Goal: Task Accomplishment & Management: Use online tool/utility

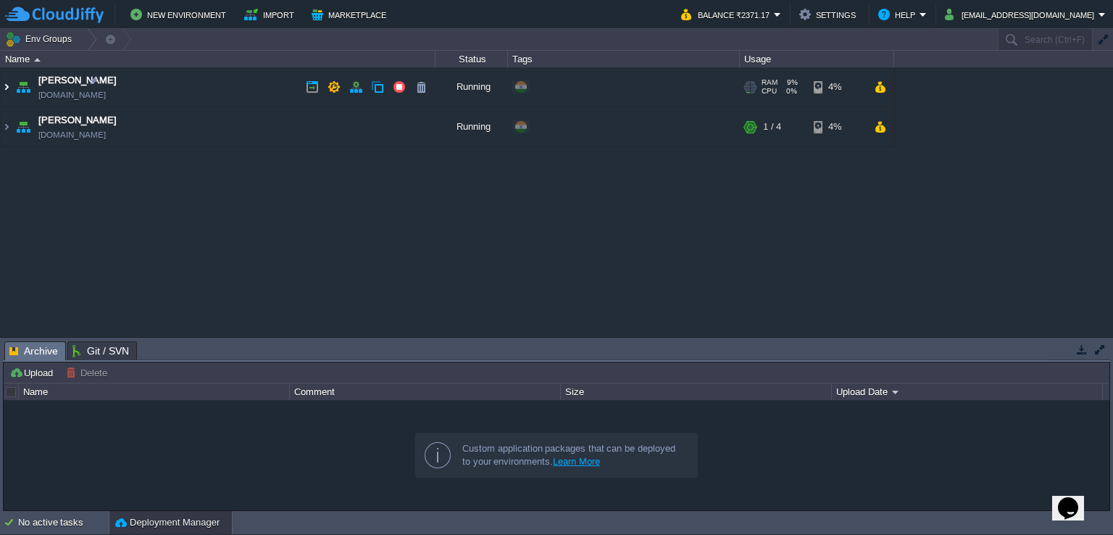
click at [4, 88] on img at bounding box center [7, 86] width 12 height 39
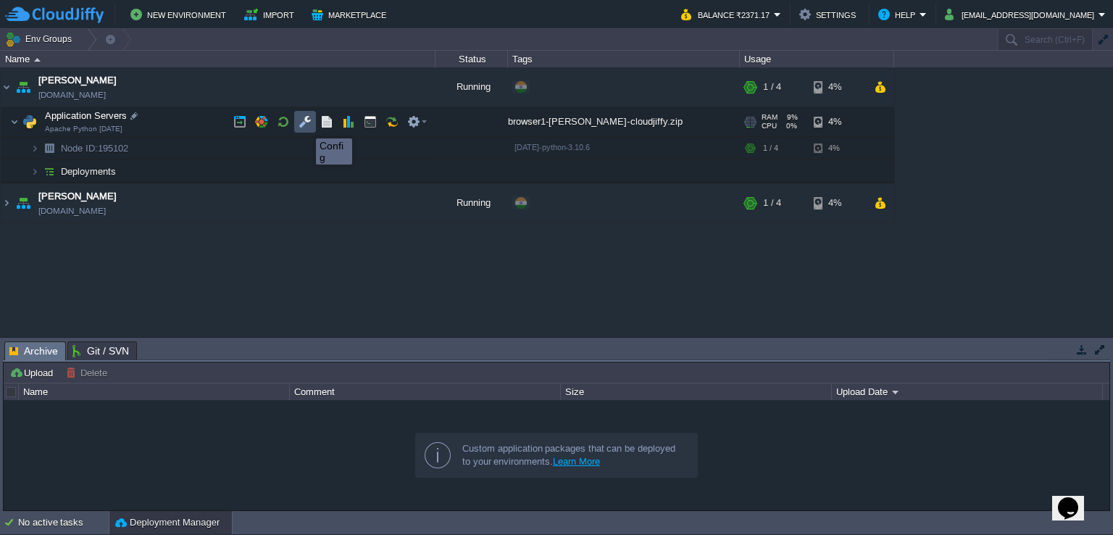
click at [305, 125] on button "button" at bounding box center [305, 121] width 13 height 13
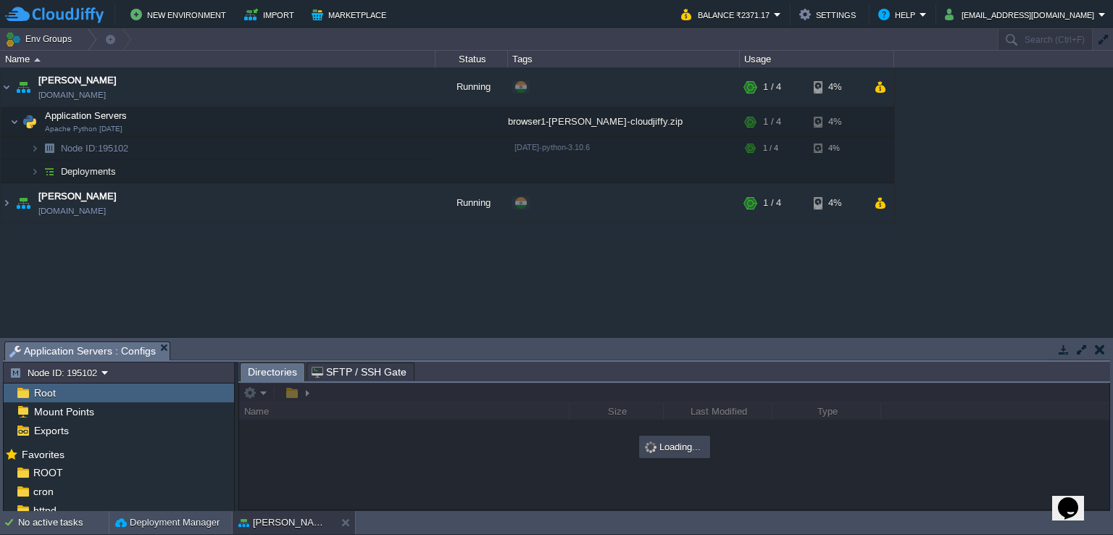
click at [1076, 350] on button "button" at bounding box center [1081, 349] width 13 height 13
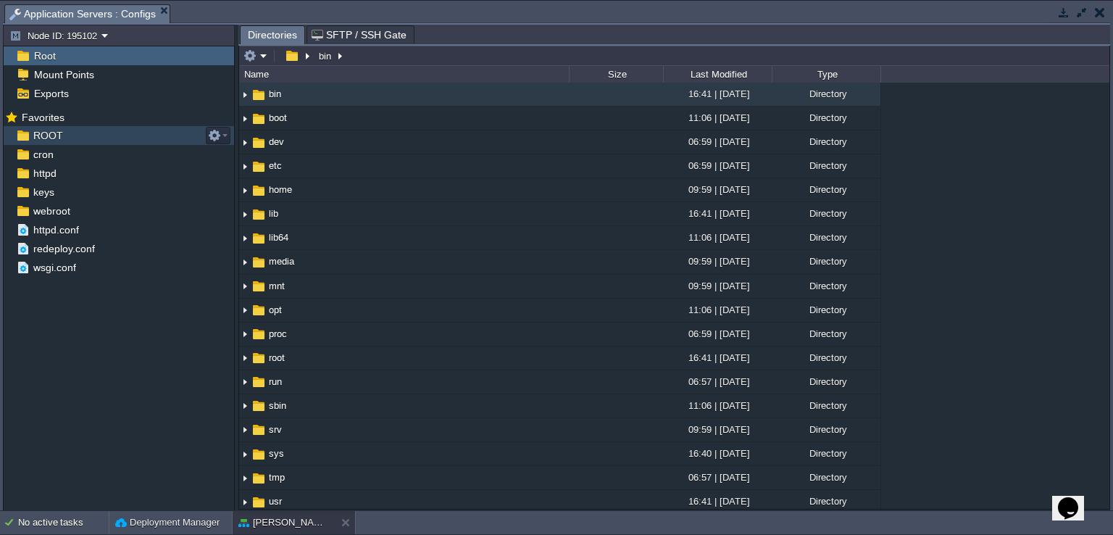
click at [91, 134] on div "ROOT" at bounding box center [119, 135] width 230 height 19
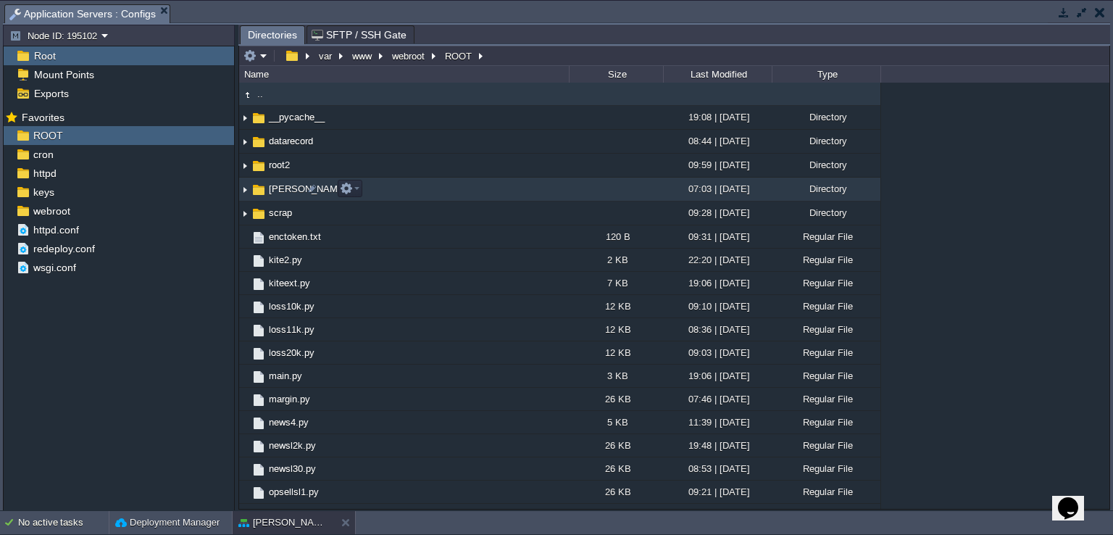
click at [241, 189] on img at bounding box center [245, 189] width 12 height 22
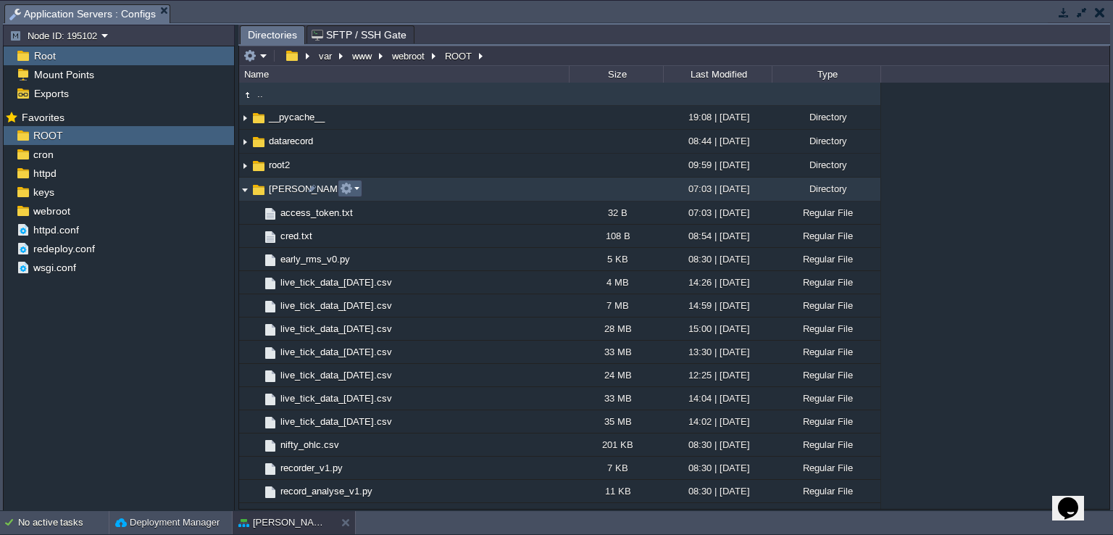
click at [354, 193] on em at bounding box center [350, 188] width 20 height 13
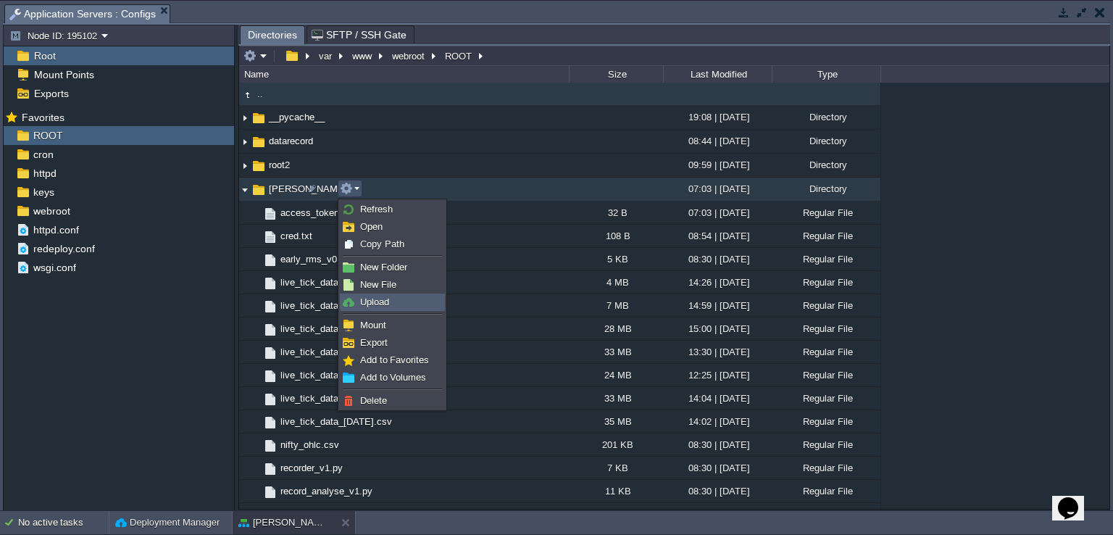
click at [395, 301] on link "Upload" at bounding box center [393, 302] width 104 height 16
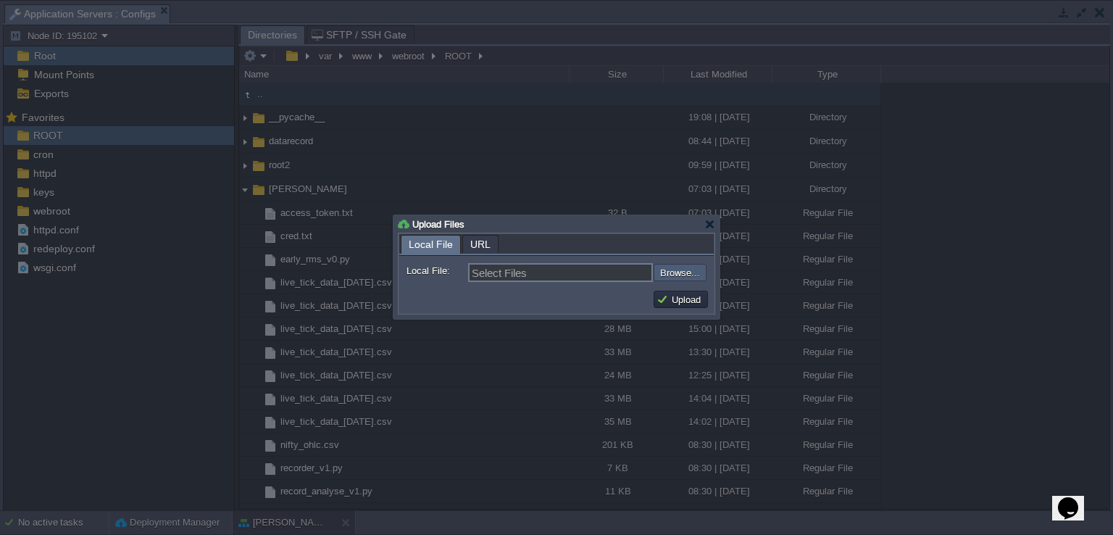
click at [665, 276] on input "file" at bounding box center [614, 272] width 183 height 17
type input "C:\fakepath\trade_engine_v11.py"
type input "trade_engine_v11.py"
click at [672, 299] on button "Upload" at bounding box center [680, 299] width 49 height 13
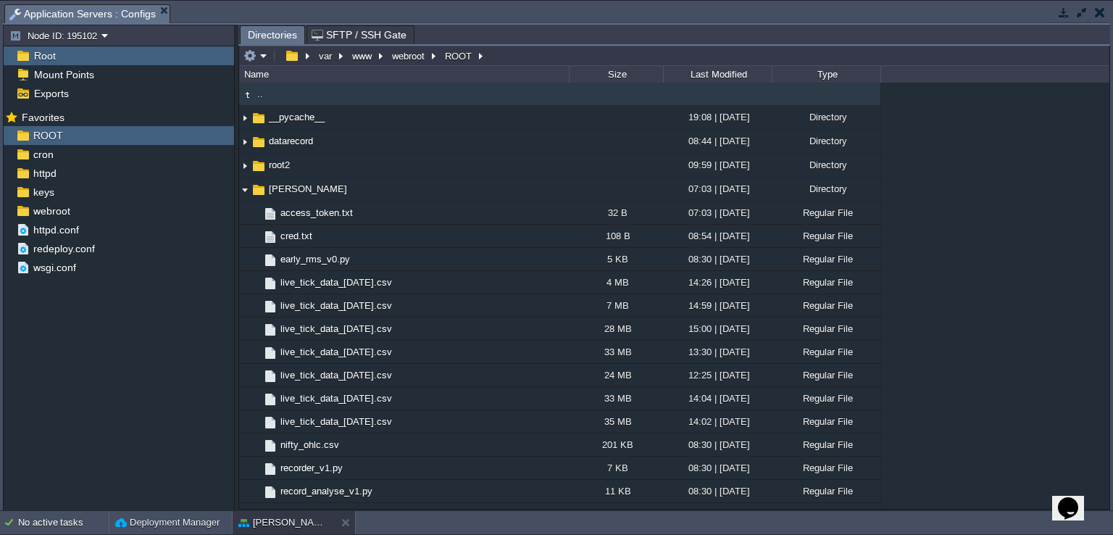
click at [1101, 17] on button "button" at bounding box center [1100, 12] width 10 height 13
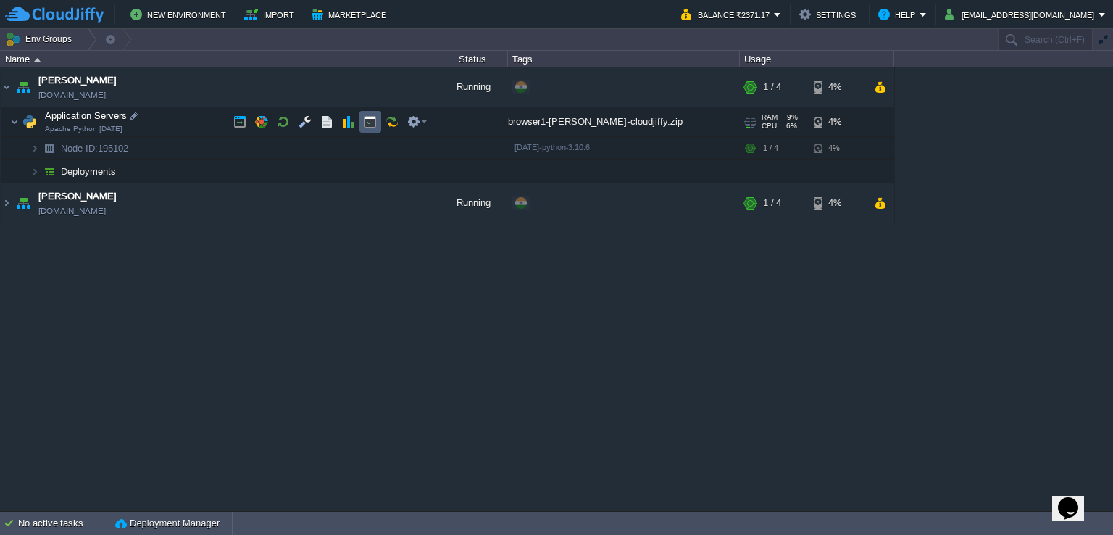
click at [362, 122] on td at bounding box center [370, 122] width 22 height 22
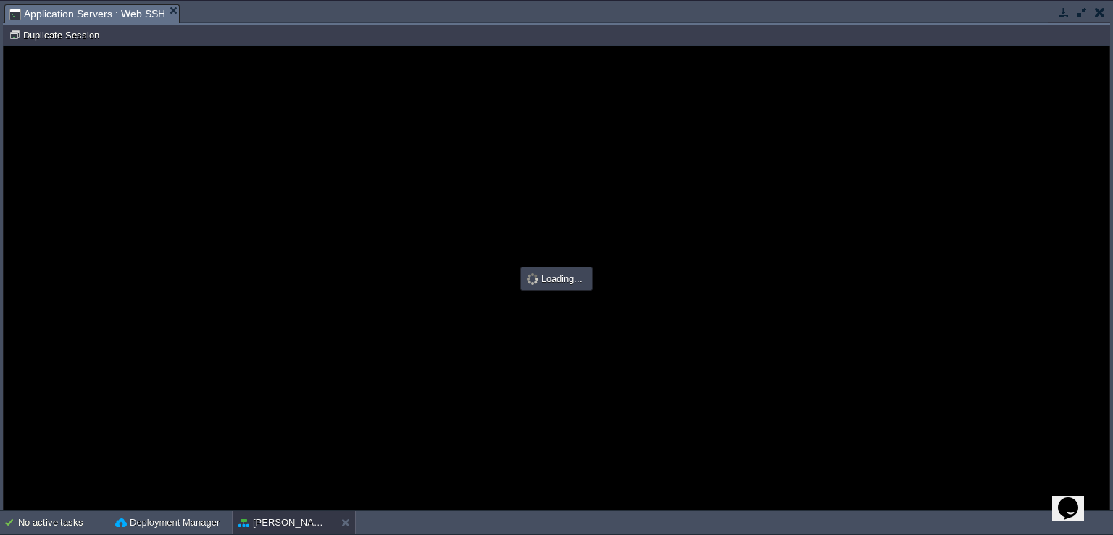
click at [1104, 14] on button "button" at bounding box center [1100, 12] width 10 height 13
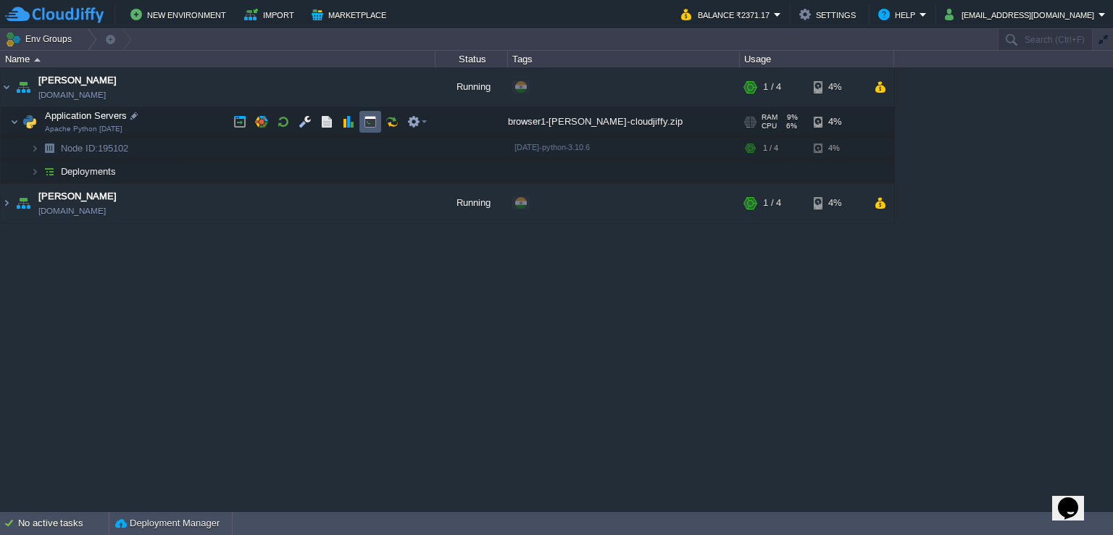
click at [371, 125] on button "button" at bounding box center [370, 121] width 13 height 13
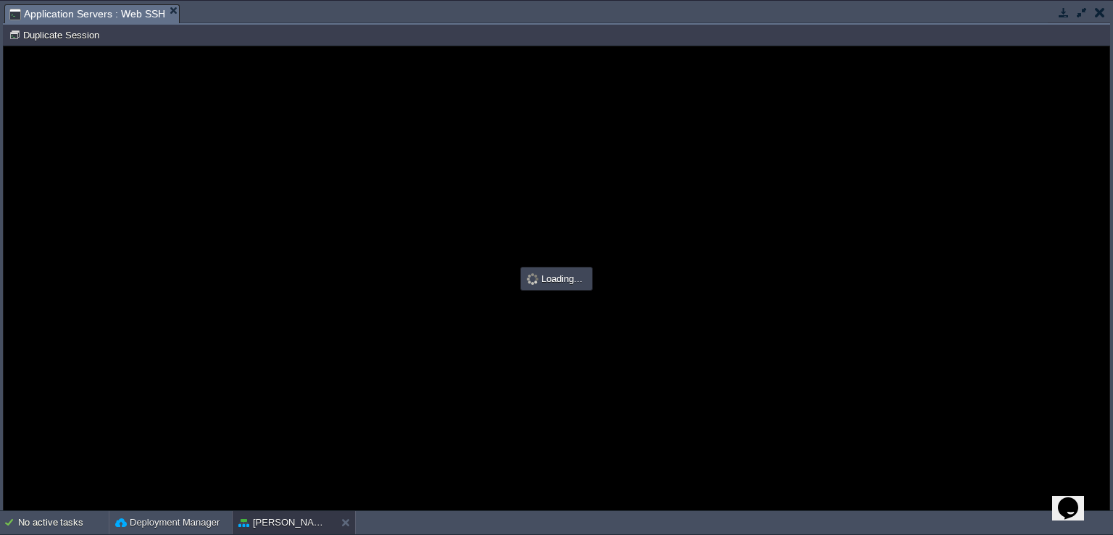
type input "#000000"
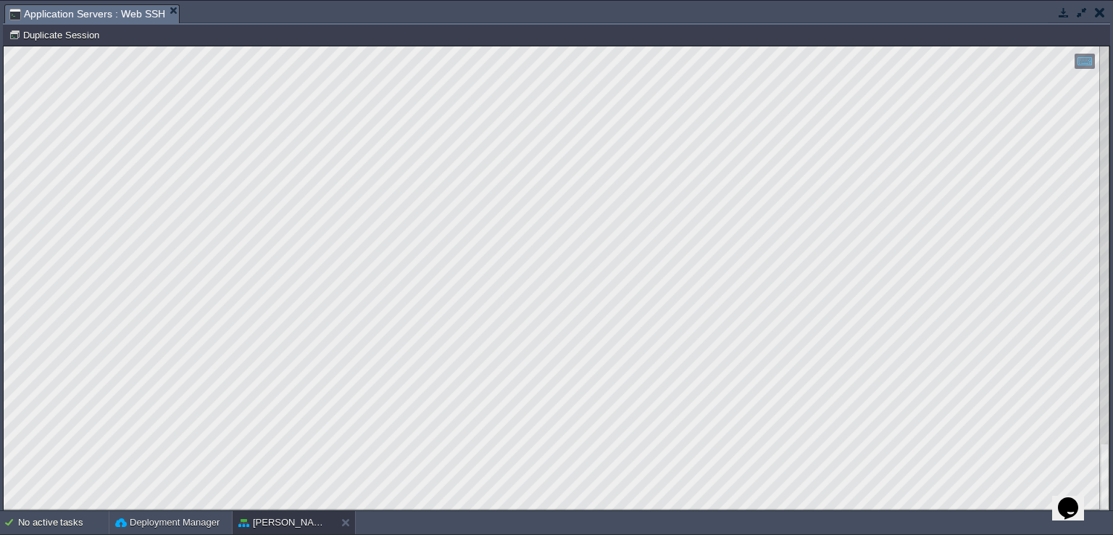
click at [1080, 12] on button "button" at bounding box center [1081, 12] width 13 height 13
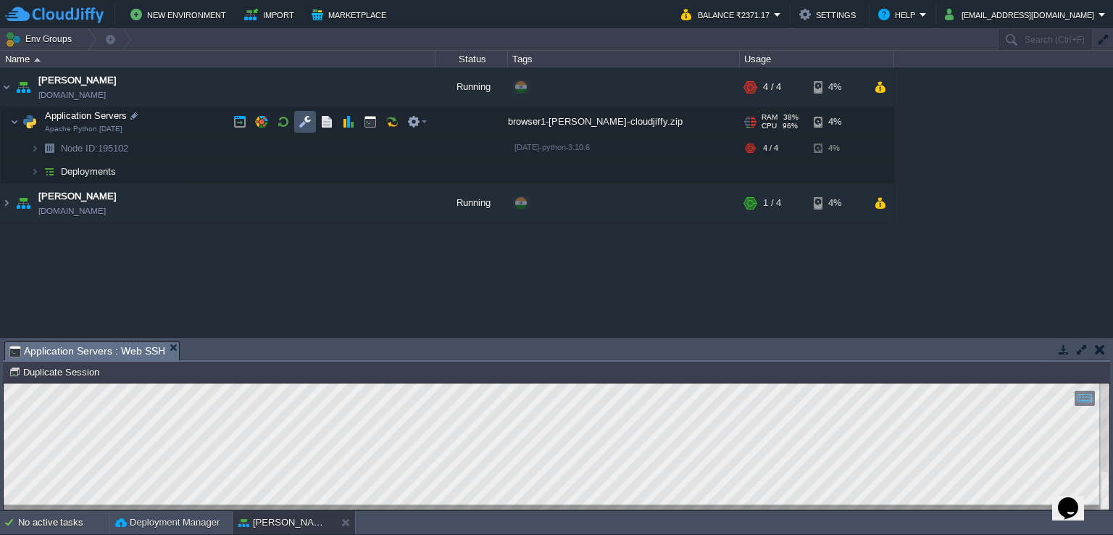
click at [307, 118] on button "button" at bounding box center [305, 121] width 13 height 13
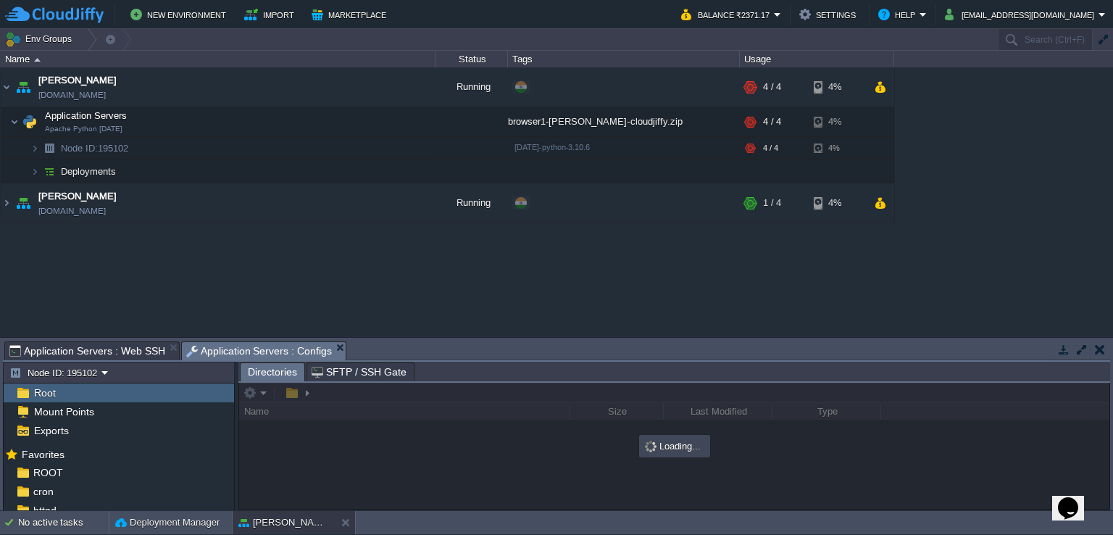
click at [1081, 344] on button "button" at bounding box center [1081, 349] width 13 height 13
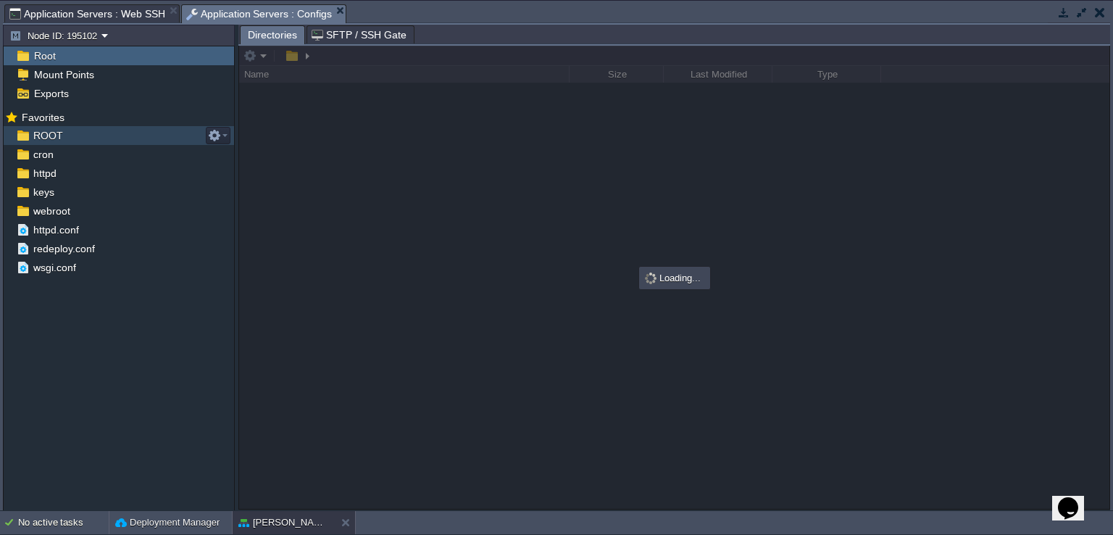
click at [96, 140] on div "ROOT" at bounding box center [119, 135] width 230 height 19
click at [126, 18] on span "Application Servers : Web SSH" at bounding box center [87, 13] width 156 height 17
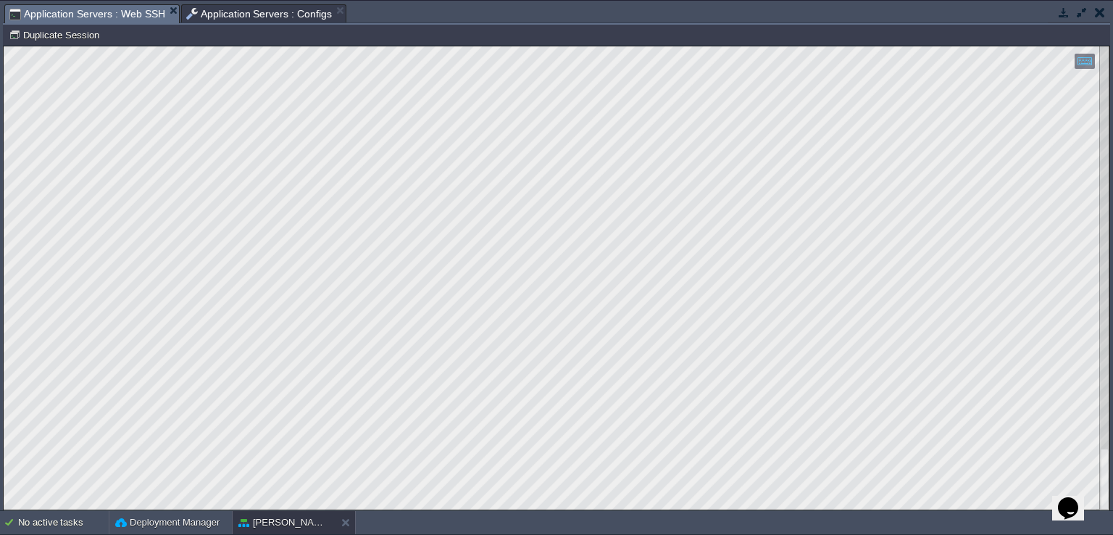
click at [1079, 12] on button "button" at bounding box center [1081, 12] width 13 height 13
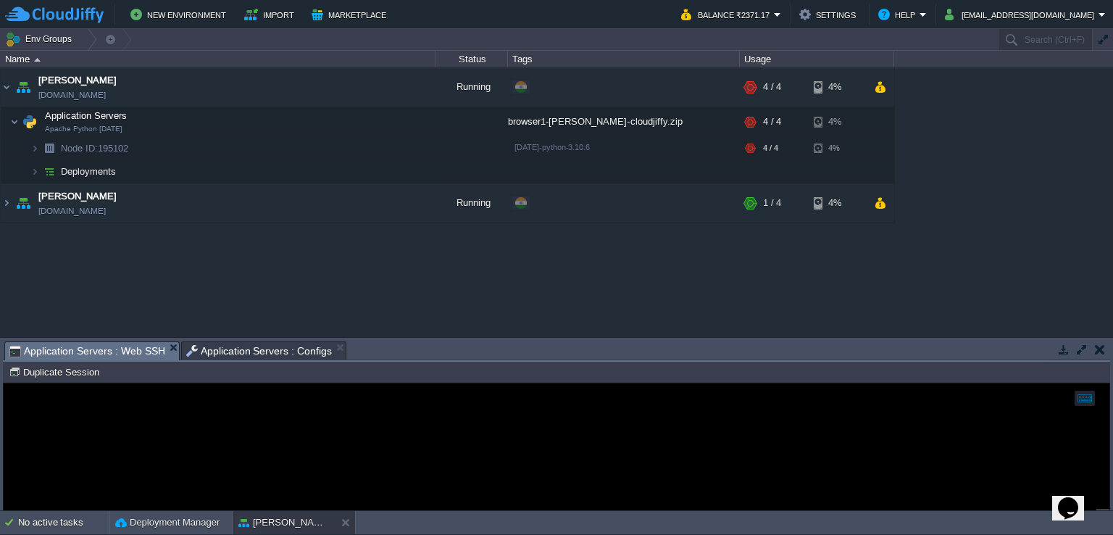
click at [254, 354] on span "Application Servers : Configs" at bounding box center [259, 350] width 146 height 17
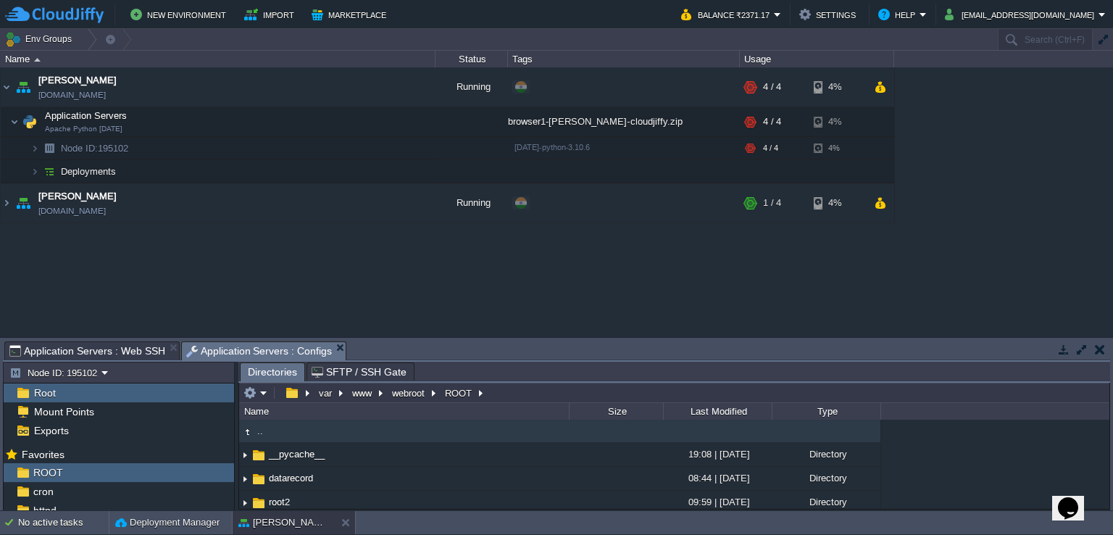
click at [1083, 351] on button "button" at bounding box center [1081, 349] width 13 height 13
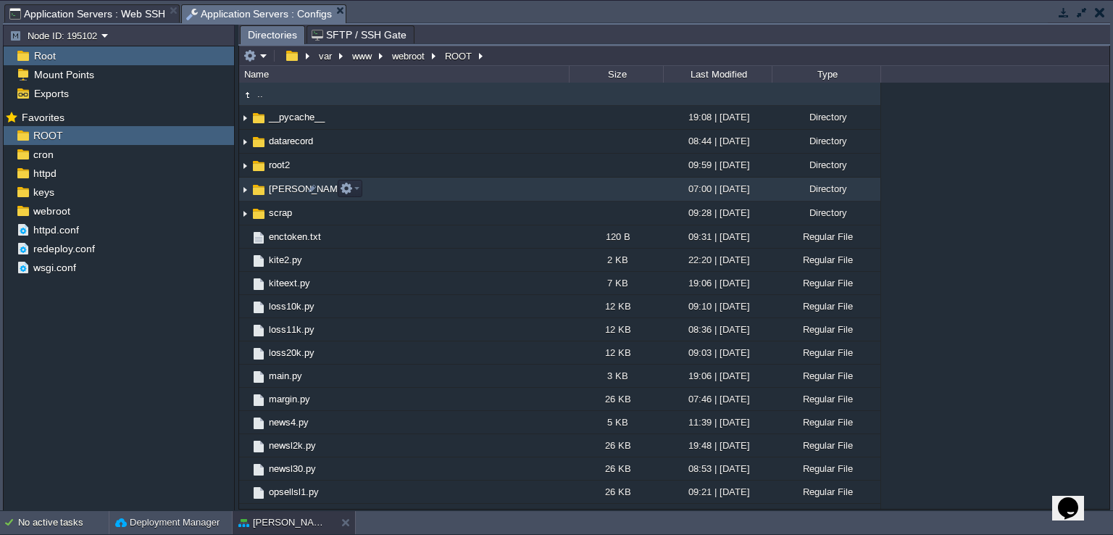
click at [243, 188] on img at bounding box center [245, 189] width 12 height 22
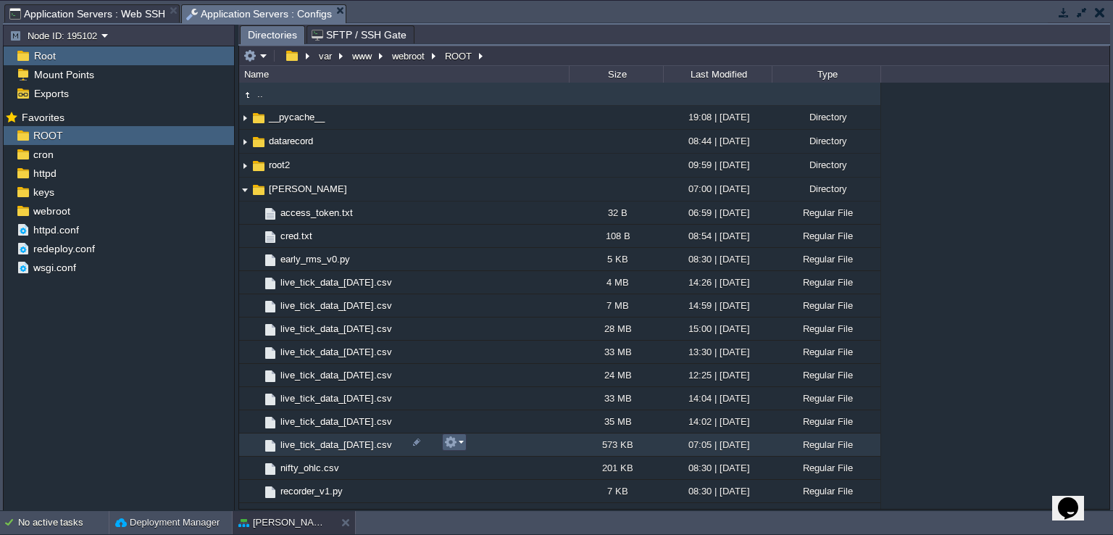
click at [452, 443] on button "button" at bounding box center [450, 441] width 13 height 13
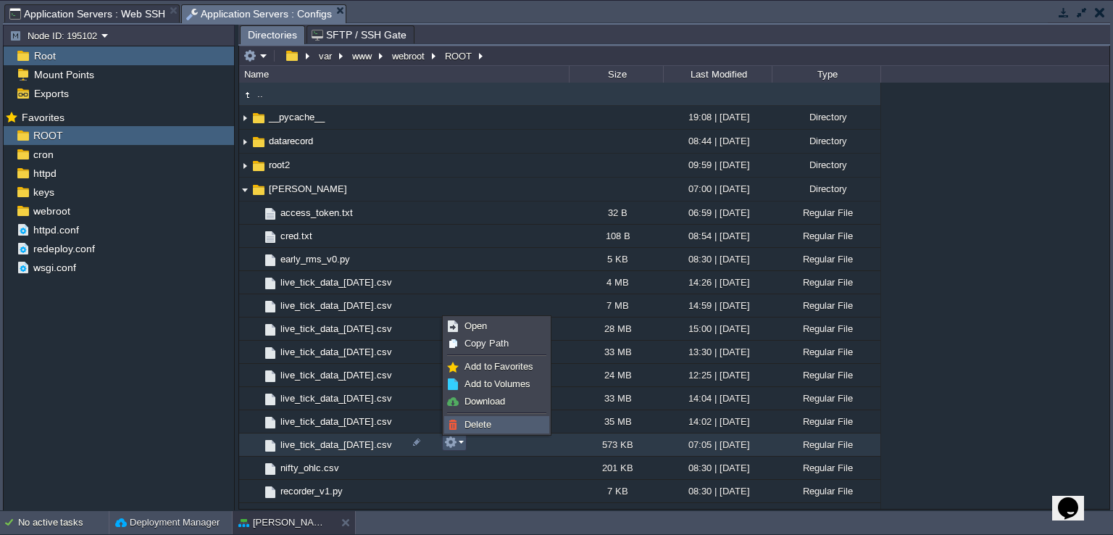
click at [481, 427] on span "Delete" at bounding box center [477, 424] width 27 height 11
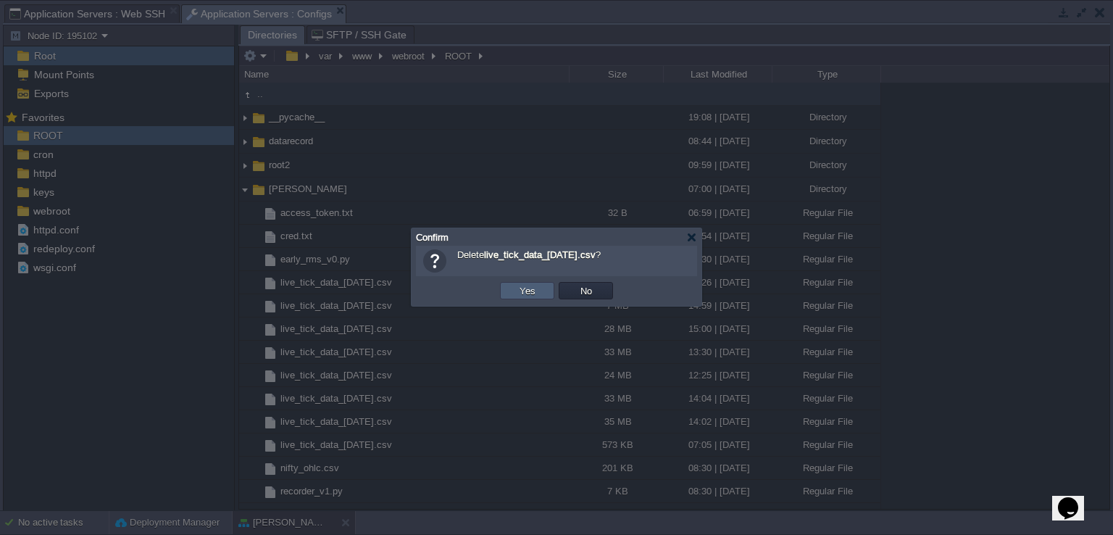
click at [533, 286] on button "Yes" at bounding box center [527, 290] width 25 height 13
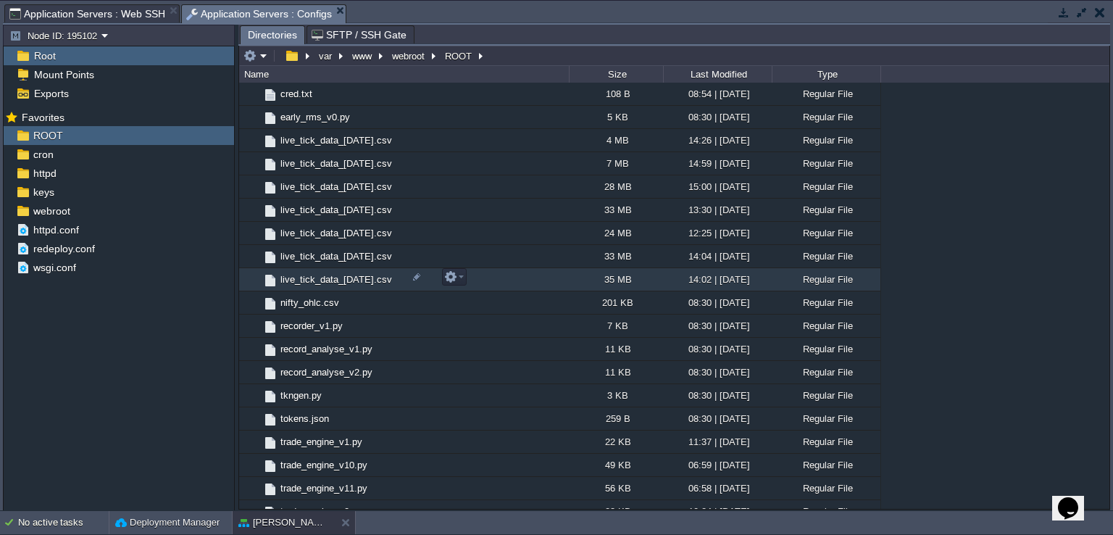
scroll to position [217, 0]
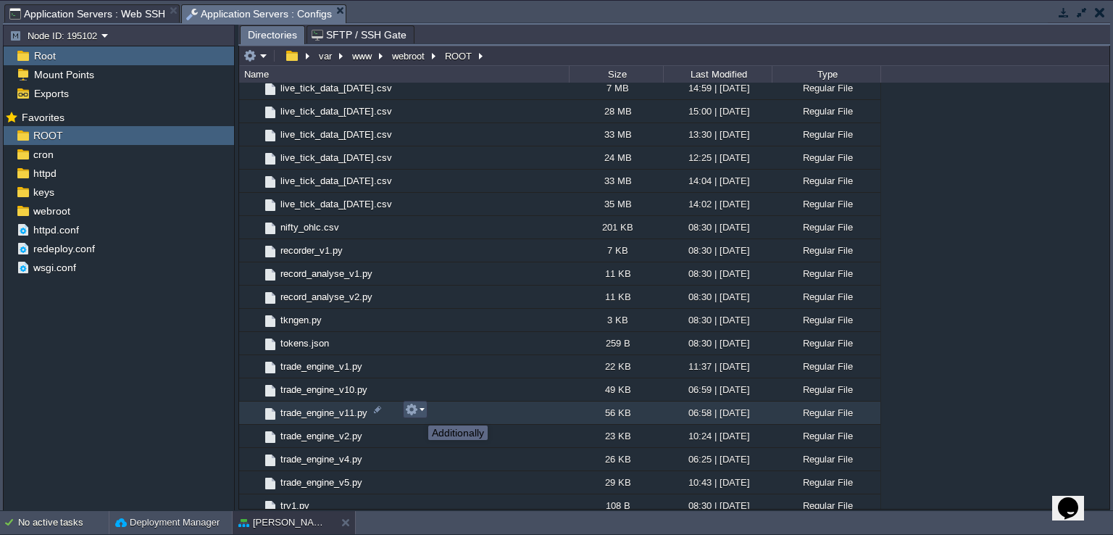
click at [417, 412] on button "button" at bounding box center [411, 409] width 13 height 13
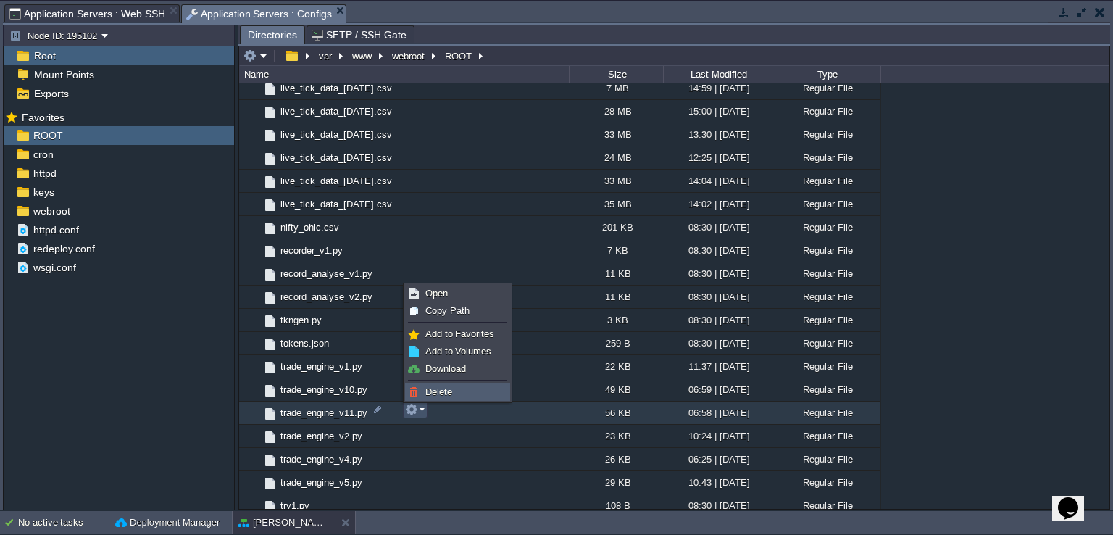
click at [441, 398] on link "Delete" at bounding box center [458, 392] width 104 height 16
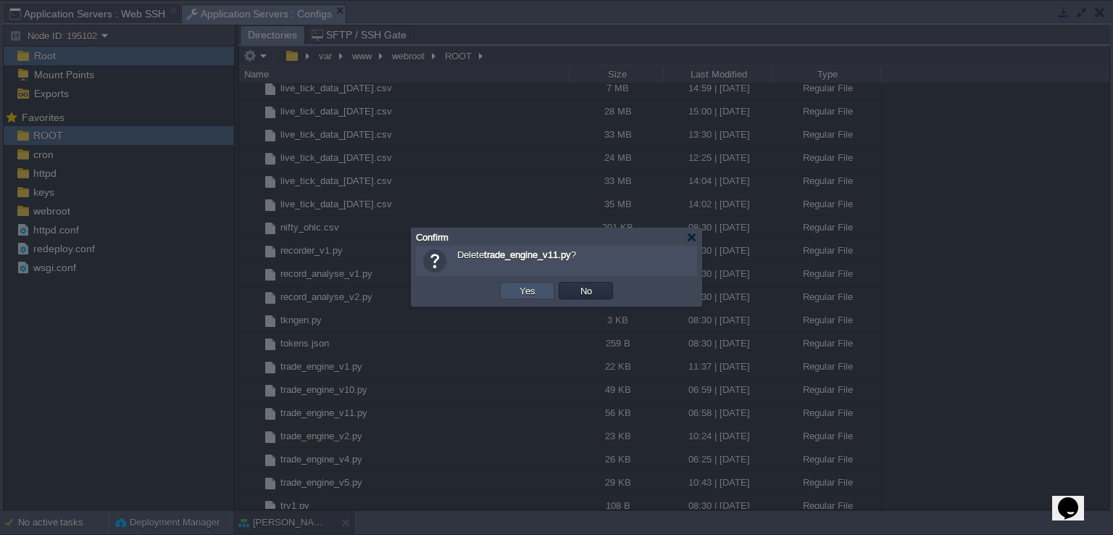
click at [522, 292] on button "Yes" at bounding box center [527, 290] width 25 height 13
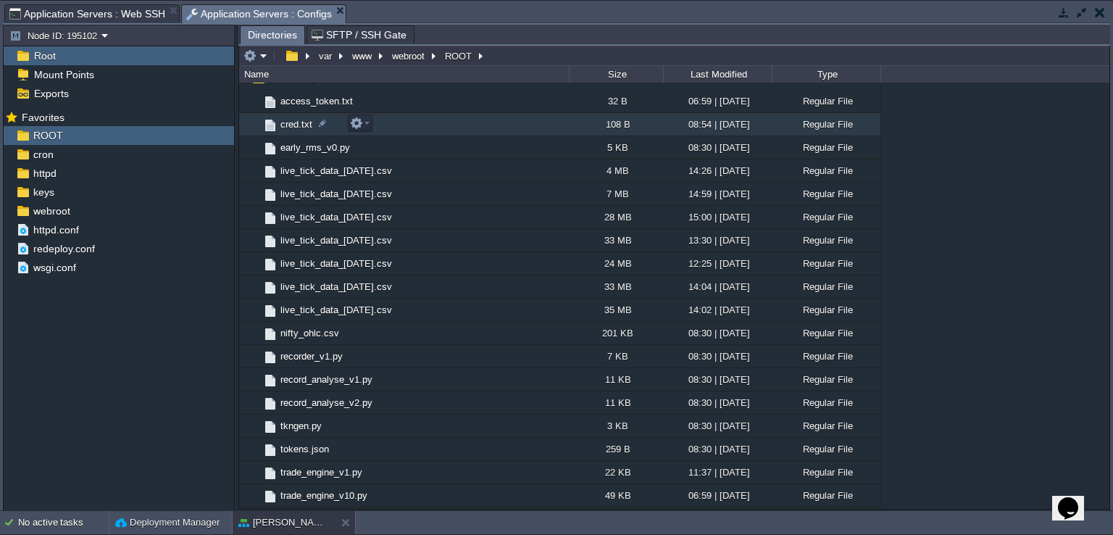
scroll to position [0, 0]
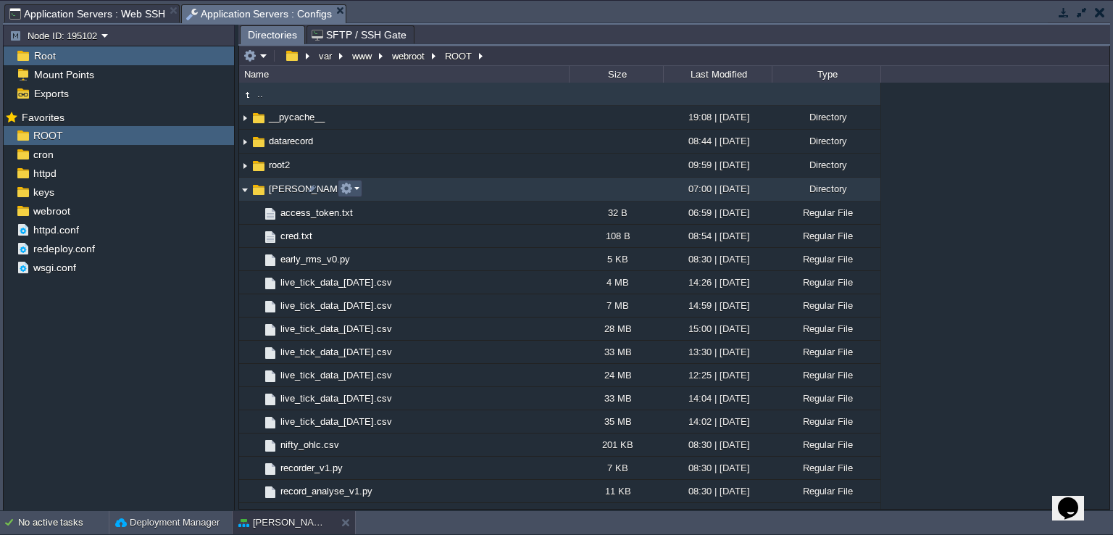
click at [347, 190] on button "button" at bounding box center [346, 188] width 13 height 13
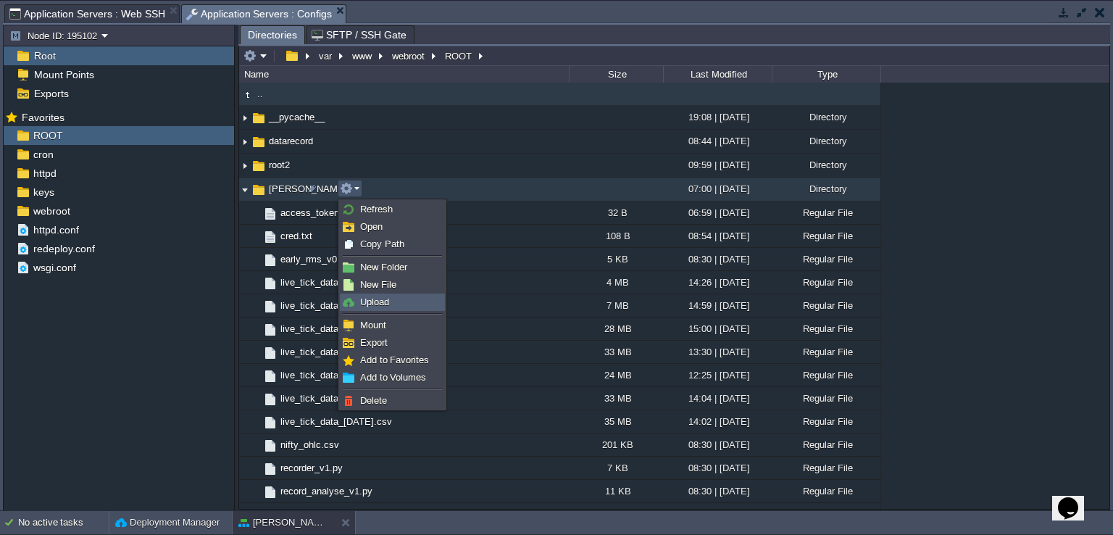
click at [398, 304] on link "Upload" at bounding box center [393, 302] width 104 height 16
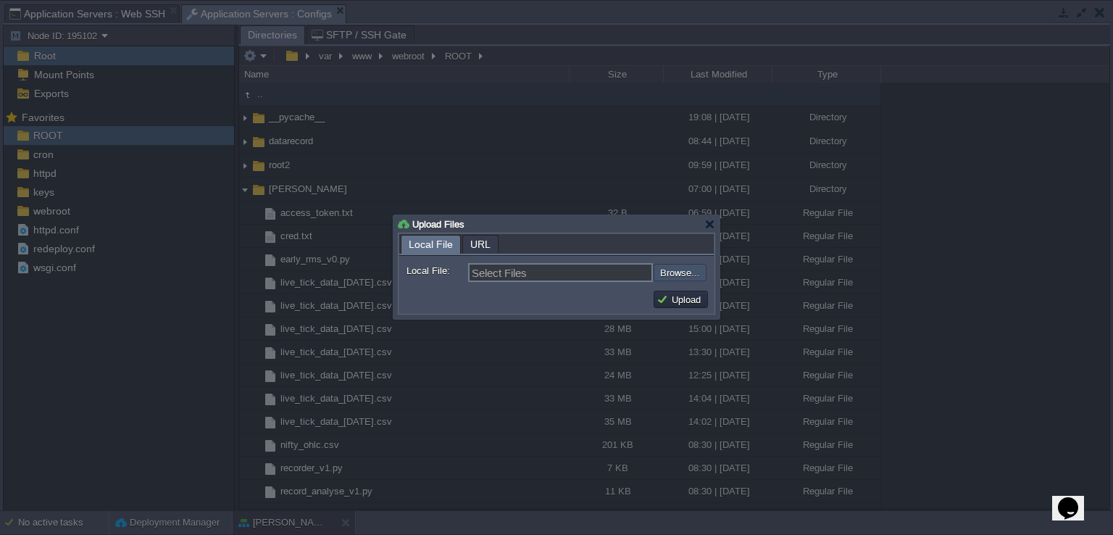
click at [678, 273] on input "file" at bounding box center [614, 272] width 183 height 17
type input "C:\fakepath\trade_engine_v11.py"
type input "trade_engine_v11.py"
click at [681, 296] on button "Upload" at bounding box center [680, 299] width 49 height 13
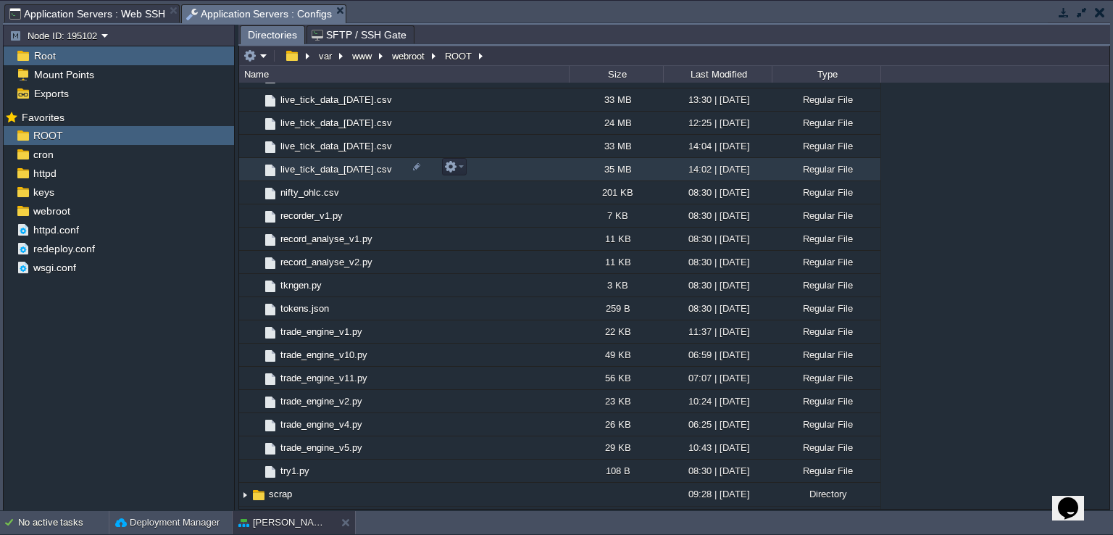
scroll to position [145, 0]
